Goal: Information Seeking & Learning: Learn about a topic

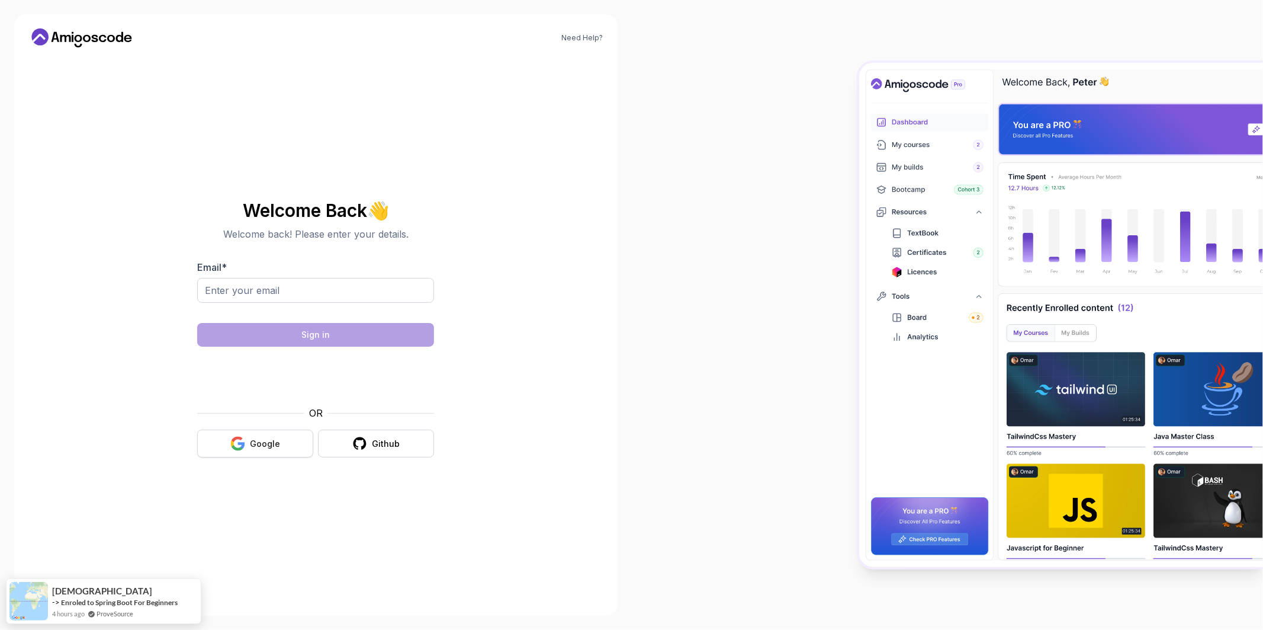
click at [294, 447] on button "Google" at bounding box center [255, 443] width 116 height 28
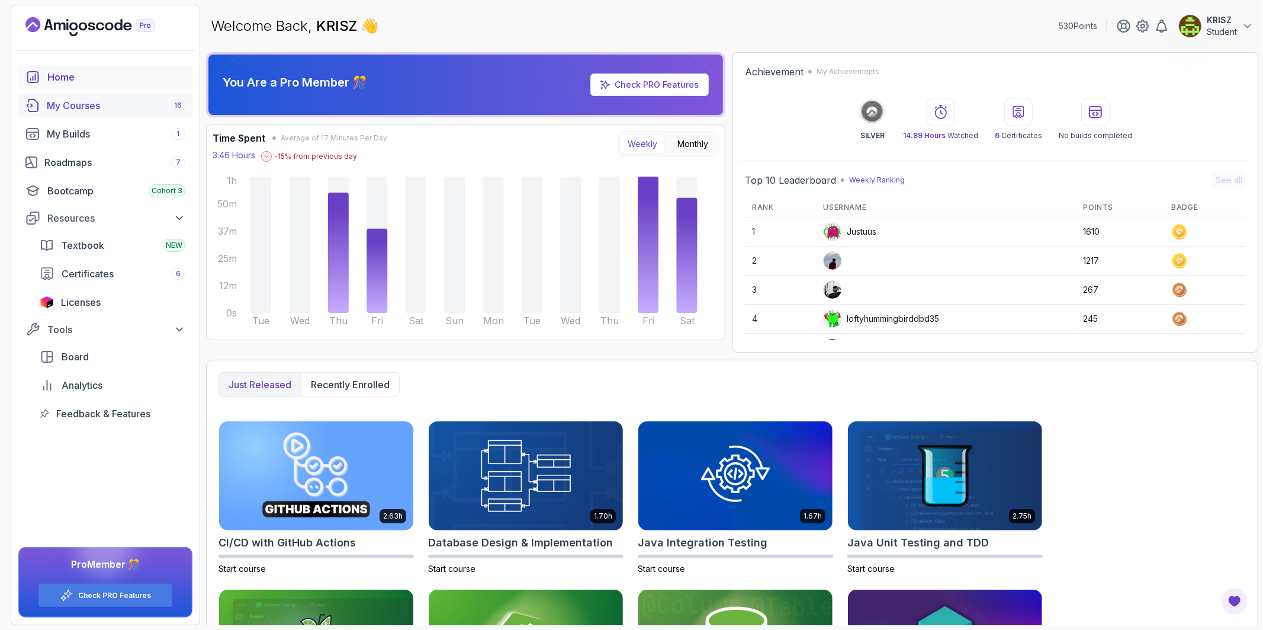
click at [123, 108] on div "My Courses 16" at bounding box center [116, 105] width 139 height 14
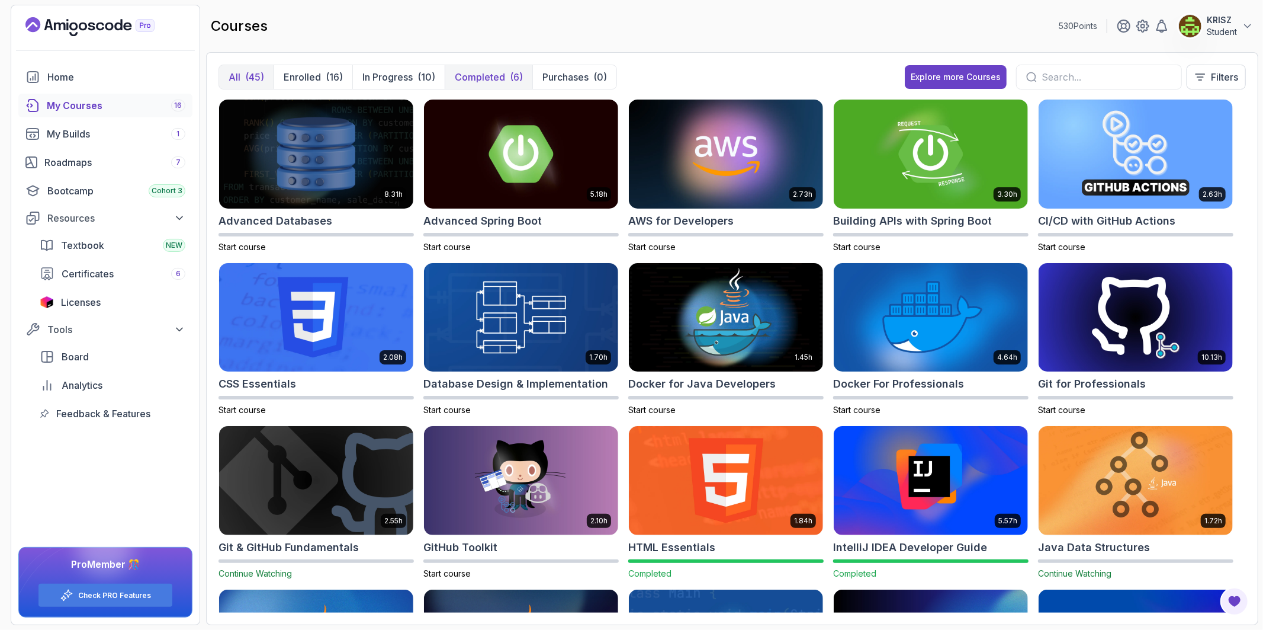
click at [484, 84] on button "Completed (6)" at bounding box center [489, 77] width 88 height 24
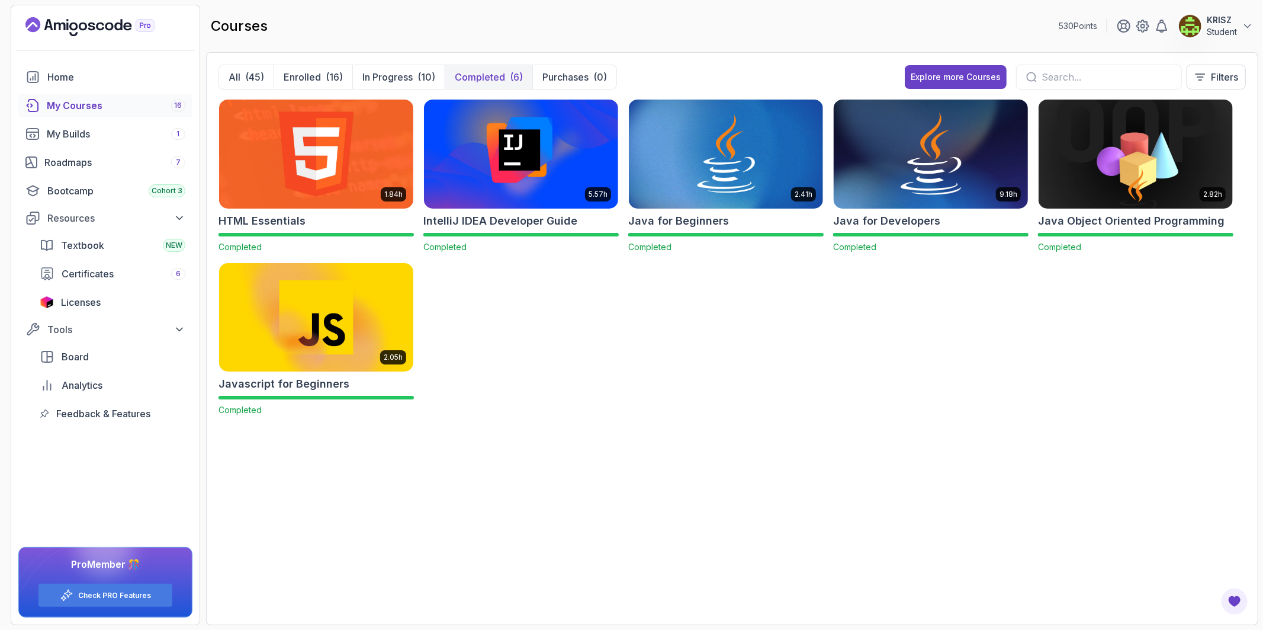
click at [922, 181] on img at bounding box center [931, 154] width 204 height 114
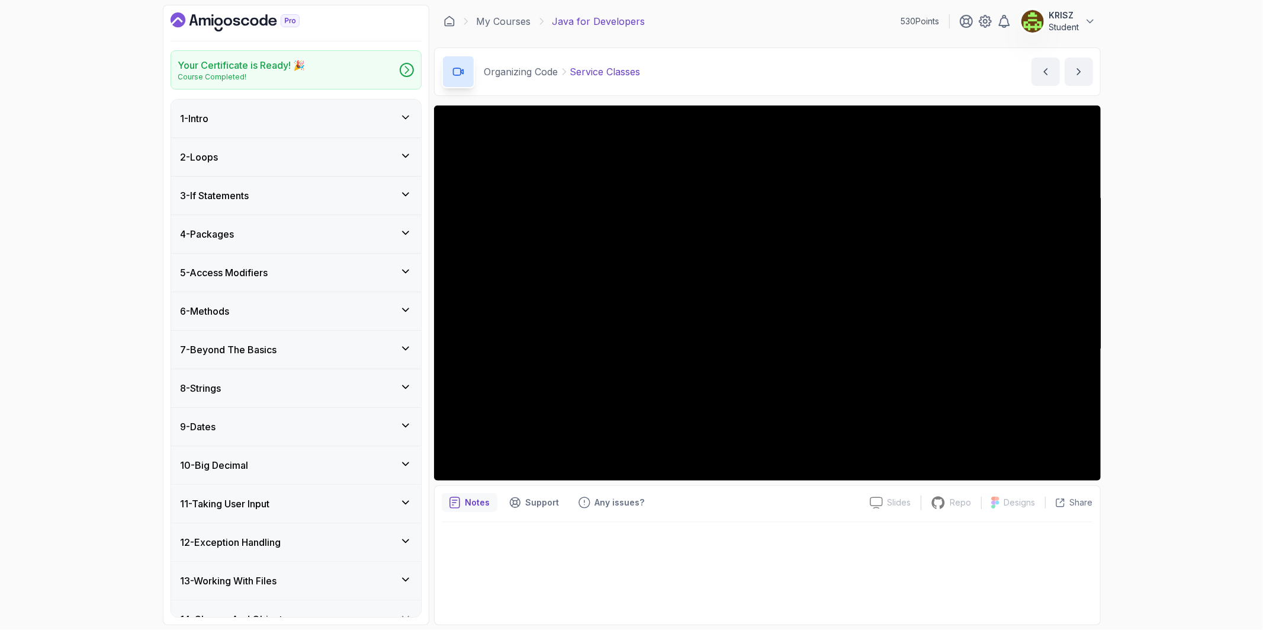
click at [310, 506] on div "11 - Taking User Input" at bounding box center [296, 503] width 231 height 14
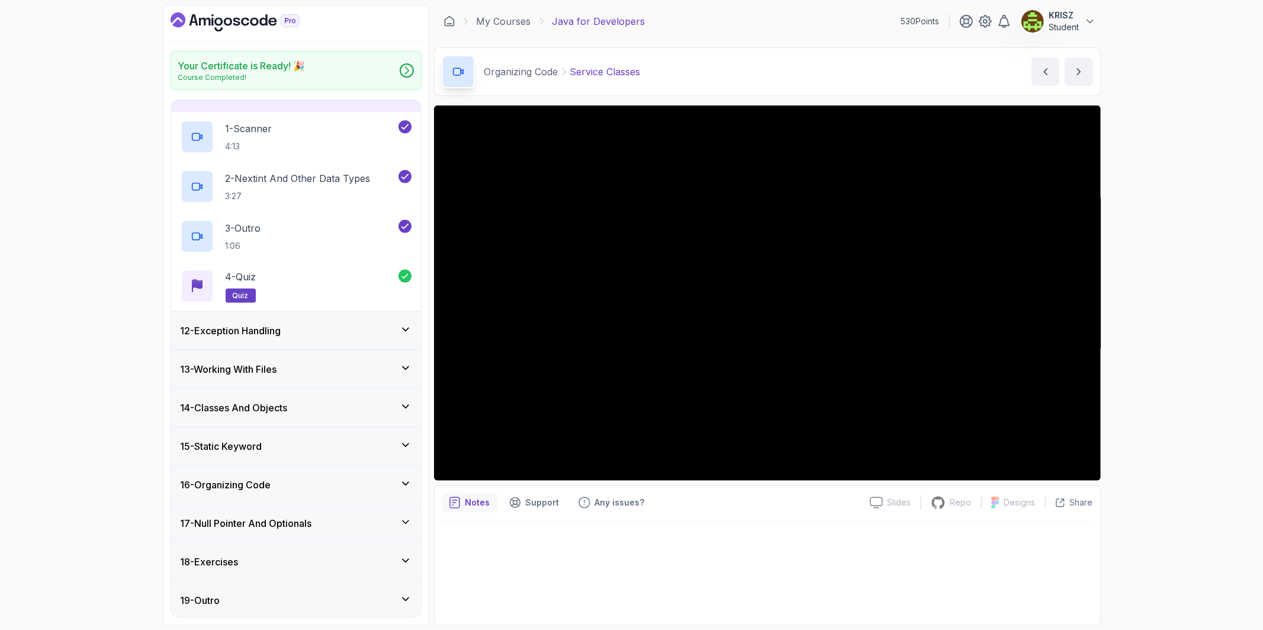
scroll to position [415, 0]
click at [222, 366] on h3 "13 - Working With Files" at bounding box center [229, 367] width 97 height 14
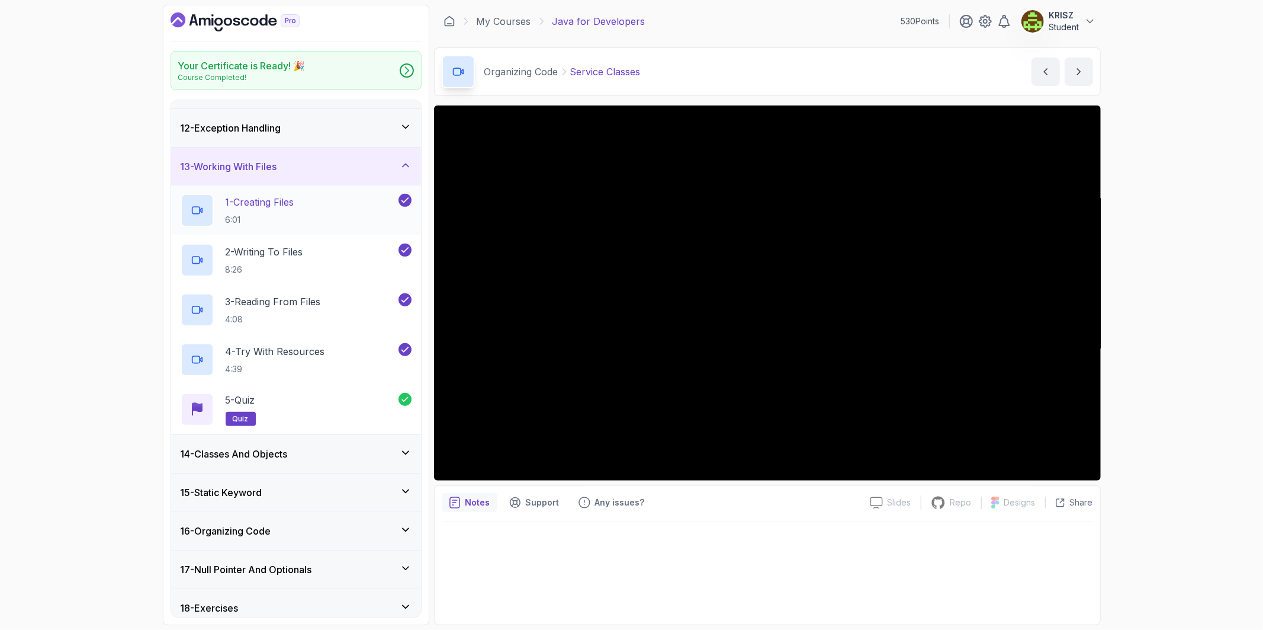
click at [277, 212] on h2 "1 - Creating Files 6:01" at bounding box center [260, 210] width 69 height 31
